Goal: Information Seeking & Learning: Learn about a topic

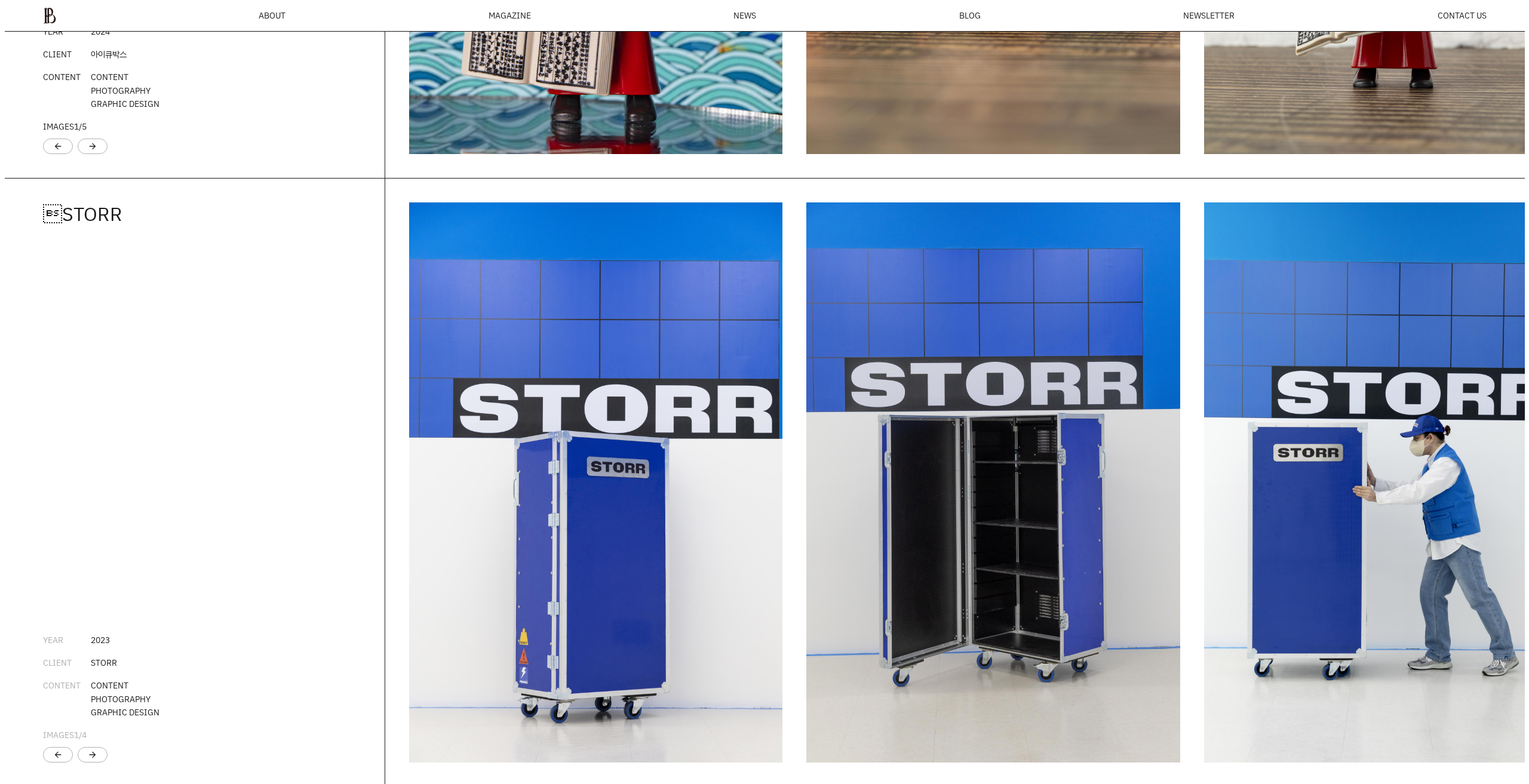
scroll to position [2431, 0]
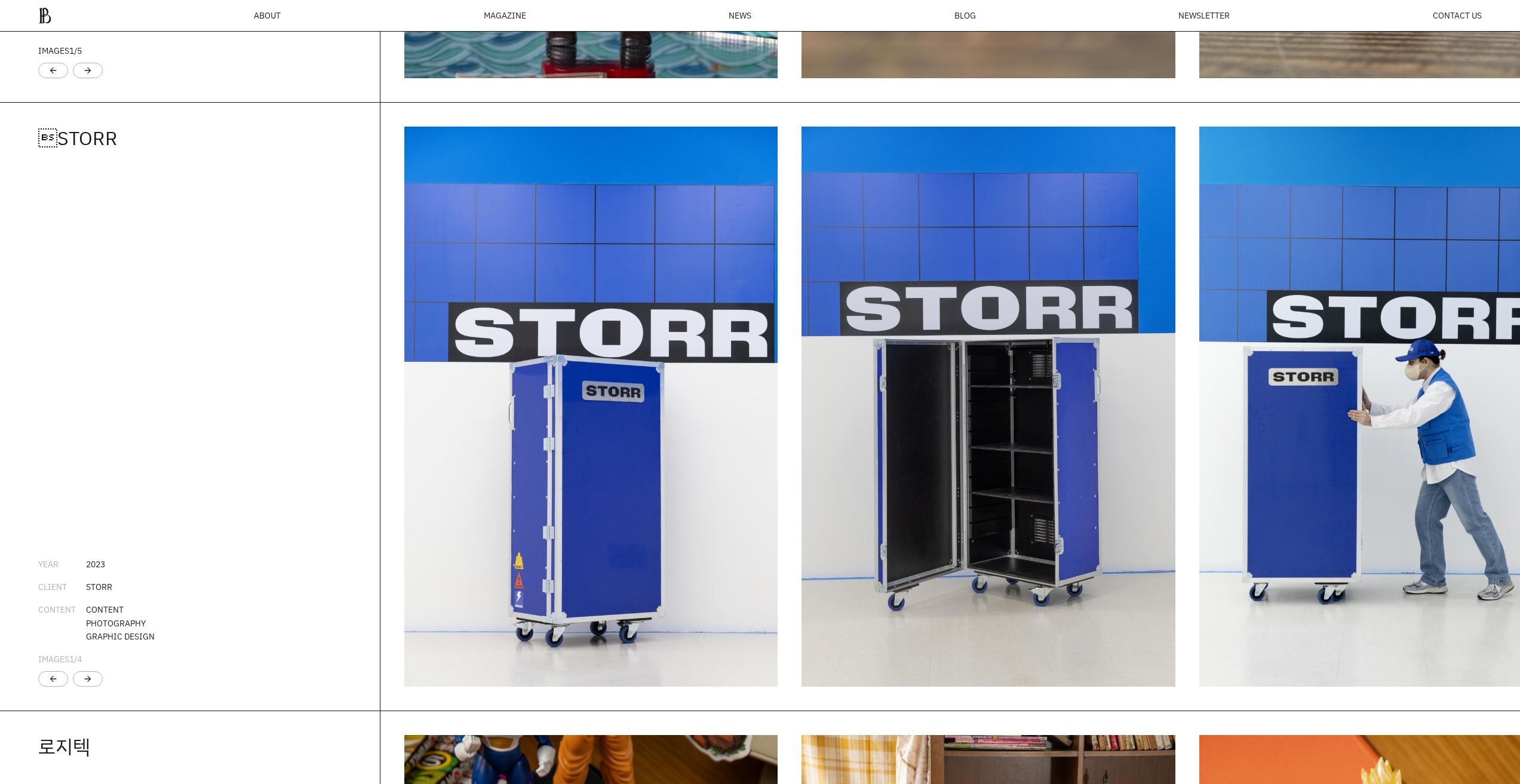
click at [512, 11] on div "MAGAZINE" at bounding box center [505, 15] width 43 height 8
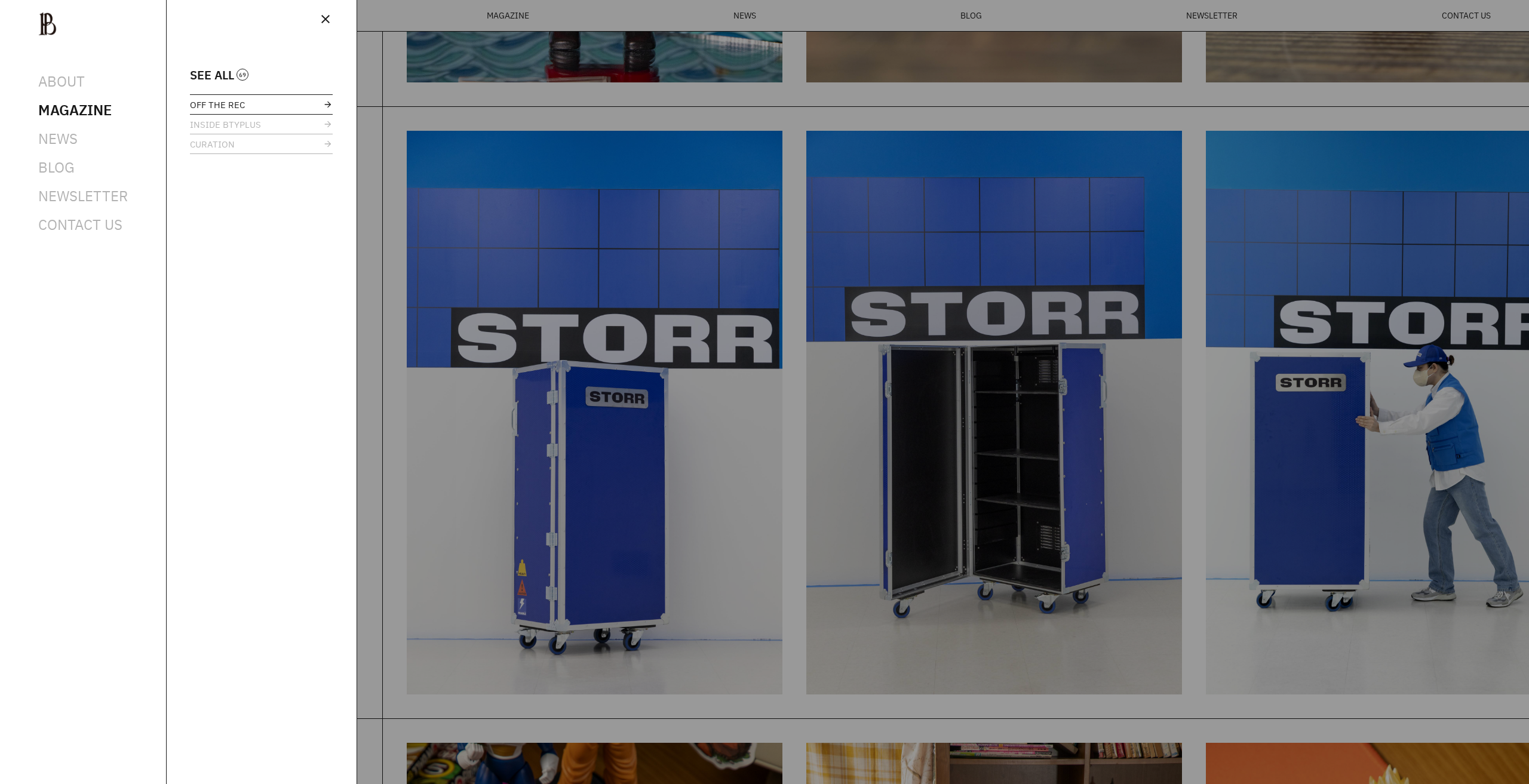
click at [239, 108] on span "OFF THE REC" at bounding box center [217, 105] width 55 height 9
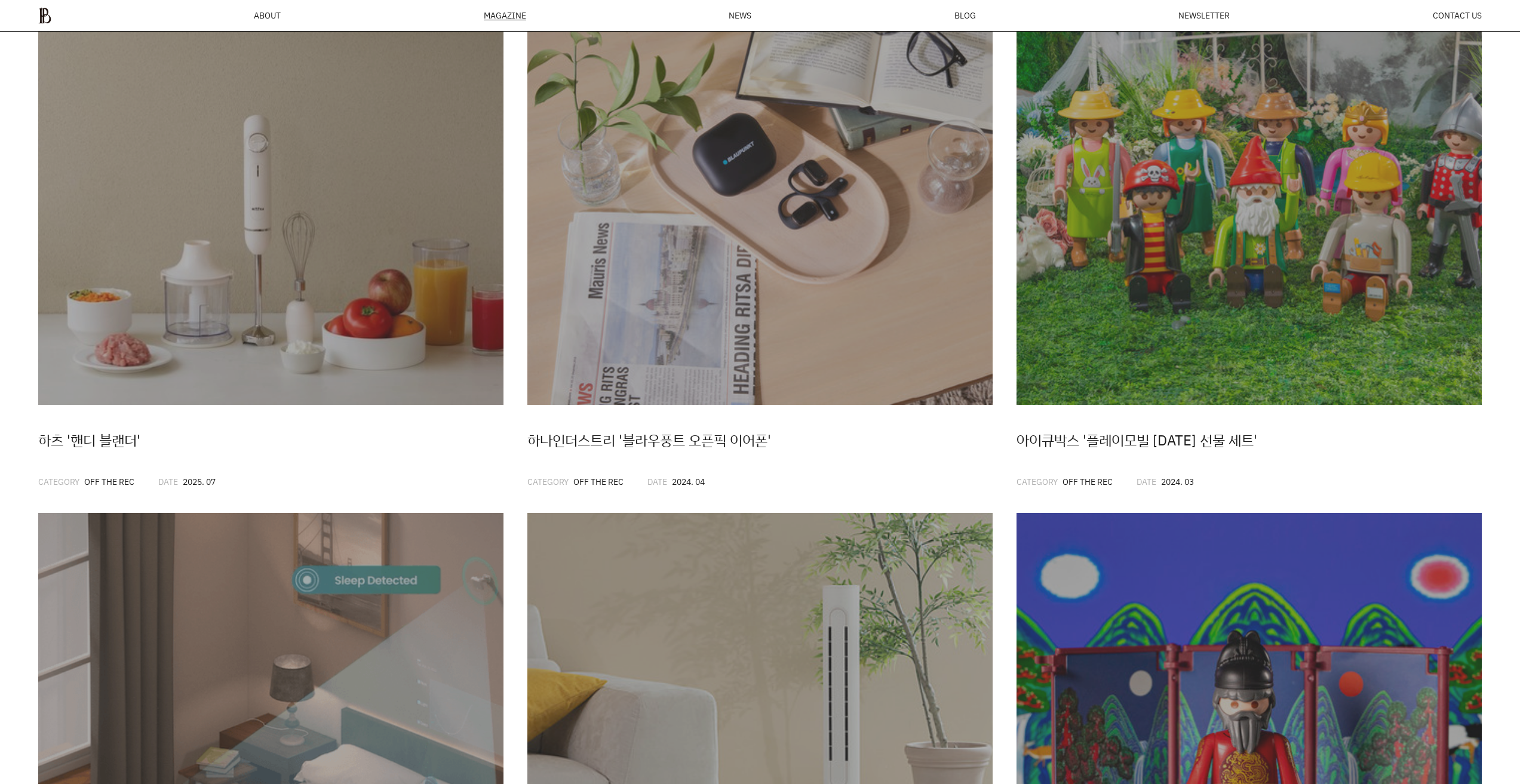
scroll to position [341, 0]
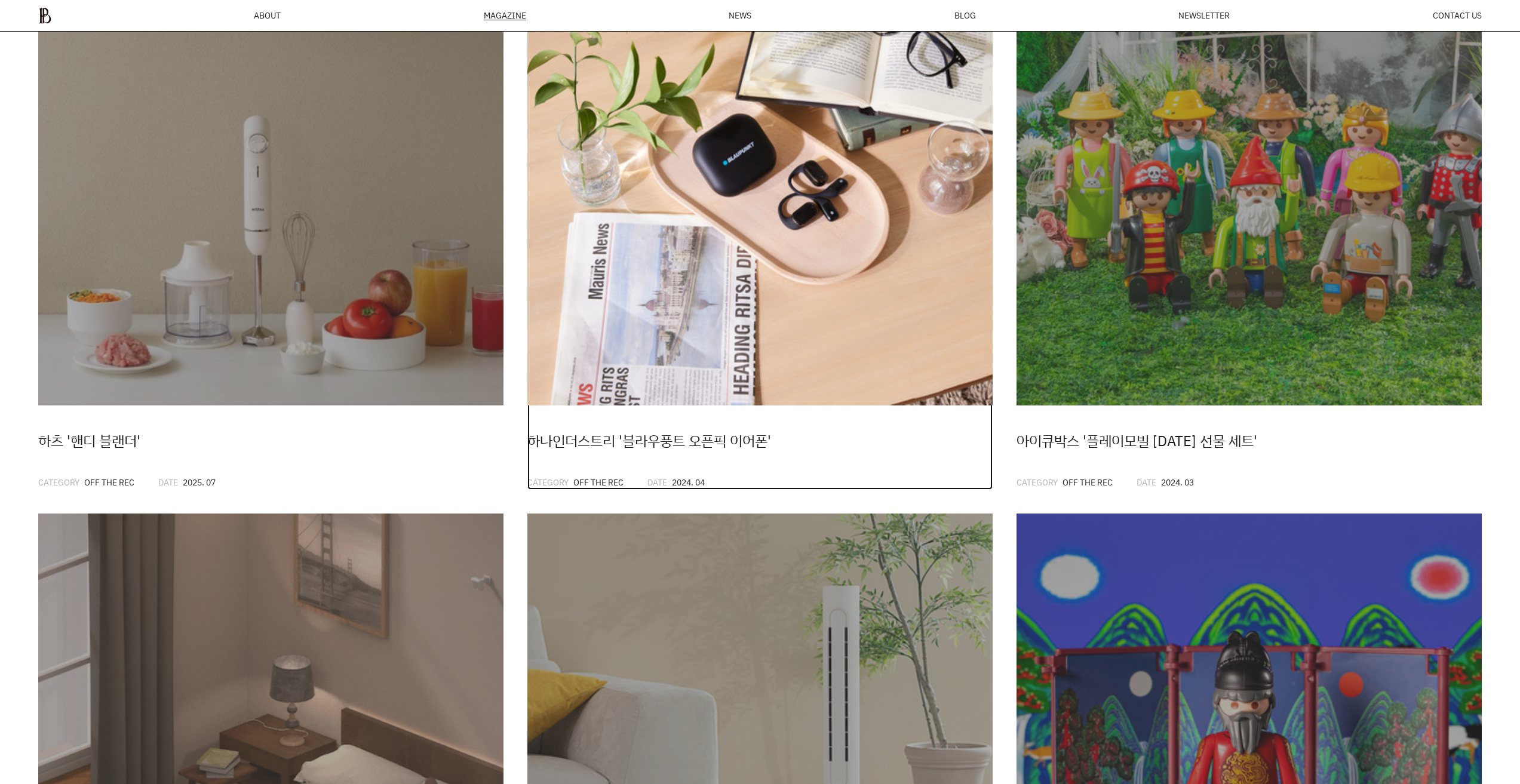
click at [713, 316] on img at bounding box center [760, 173] width 465 height 465
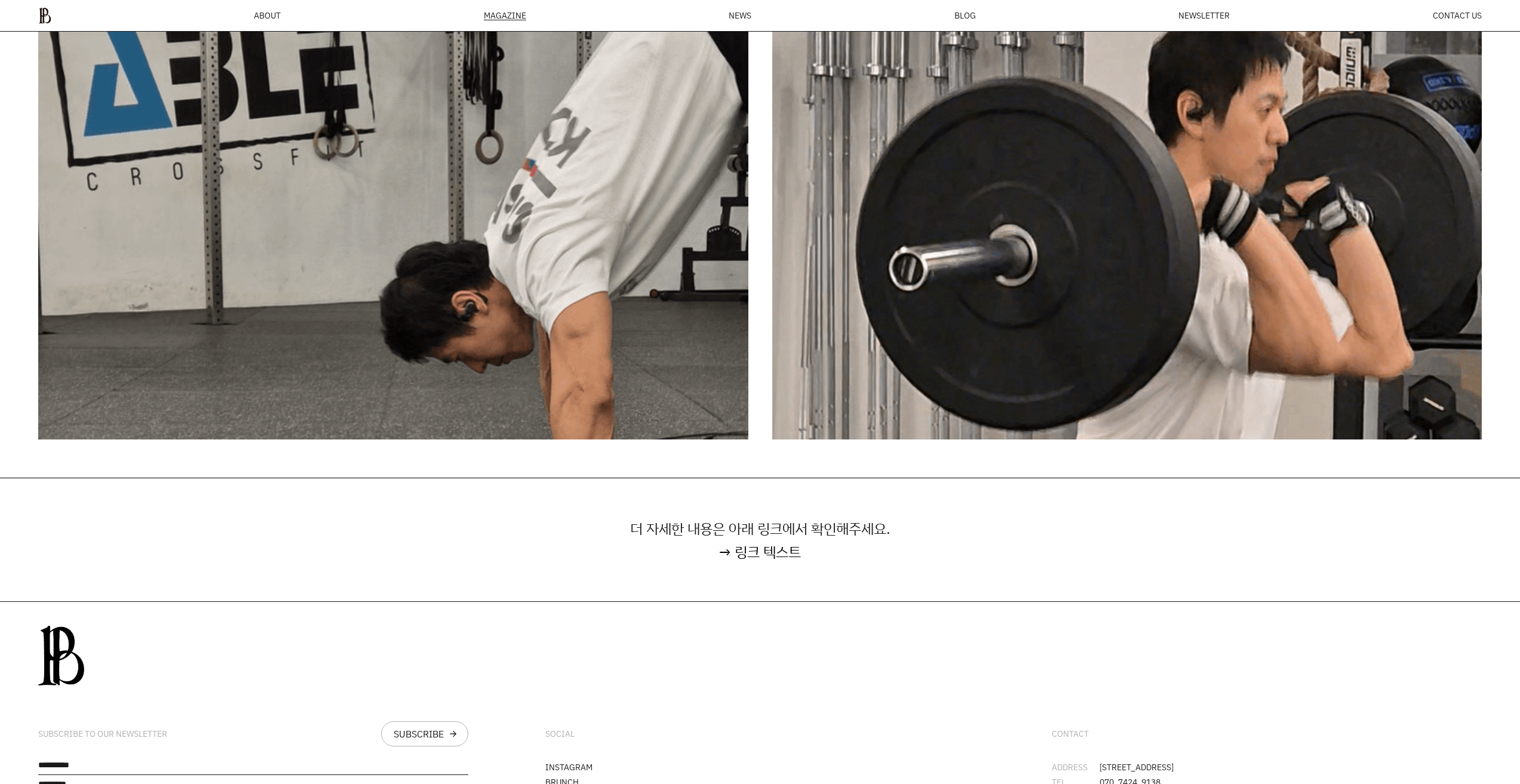
scroll to position [5069, 0]
